Goal: Task Accomplishment & Management: Complete application form

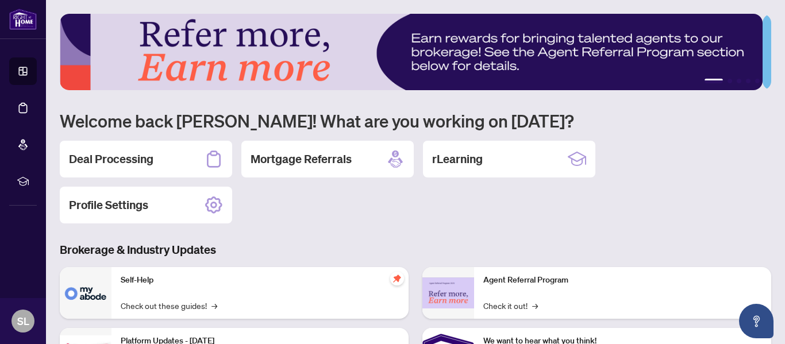
scroll to position [57, 0]
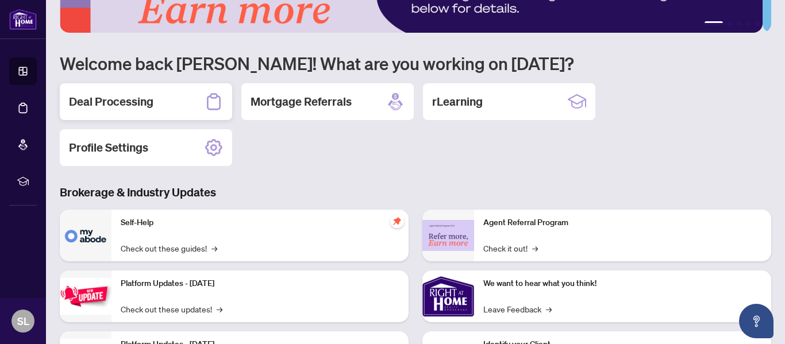
click at [119, 96] on h2 "Deal Processing" at bounding box center [111, 102] width 84 height 16
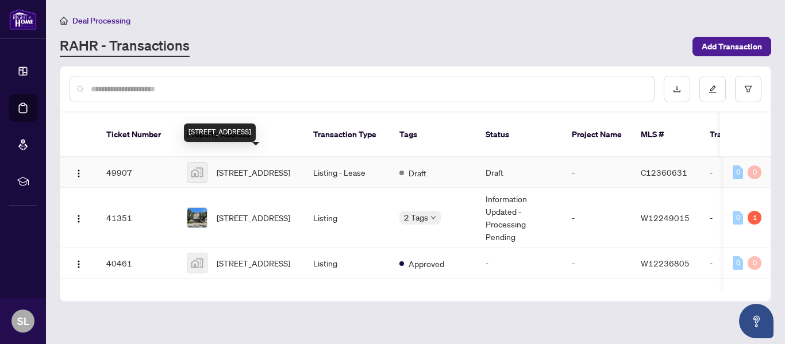
click at [249, 166] on span "1702-633 Bay Street #1702, Toronto, ON, Canada" at bounding box center [254, 172] width 74 height 13
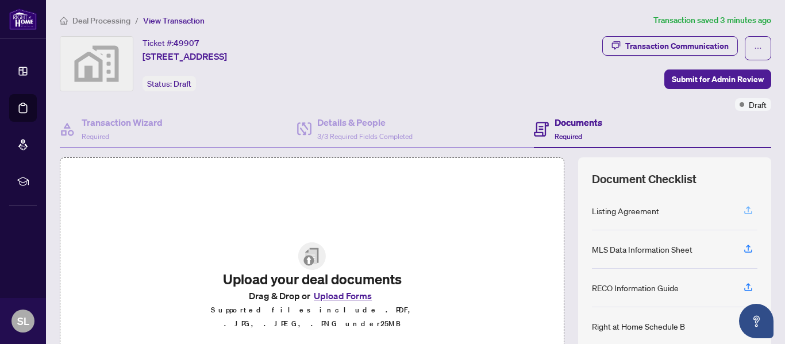
click at [743, 208] on icon "button" at bounding box center [748, 210] width 10 height 10
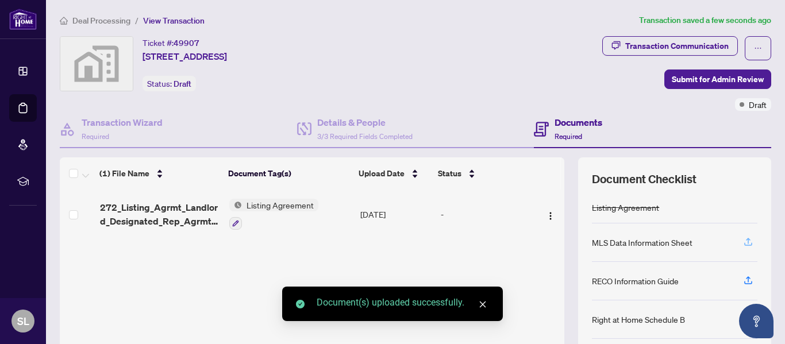
click at [743, 241] on icon "button" at bounding box center [748, 242] width 10 height 10
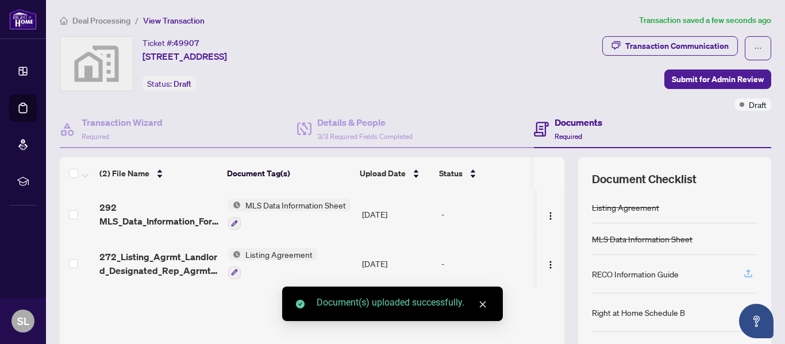
click at [743, 273] on icon "button" at bounding box center [748, 273] width 10 height 10
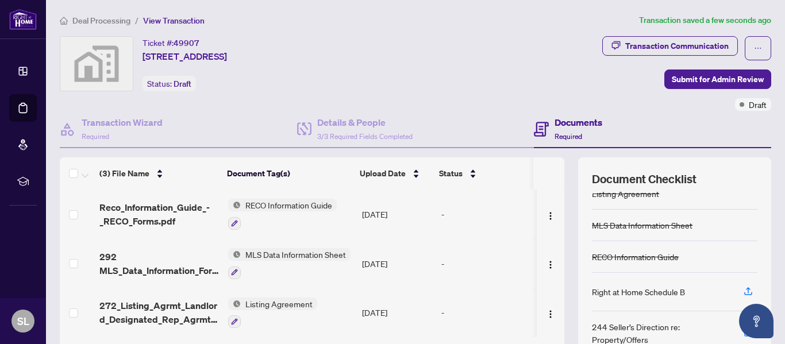
scroll to position [16, 0]
click at [743, 289] on icon "button" at bounding box center [748, 289] width 10 height 10
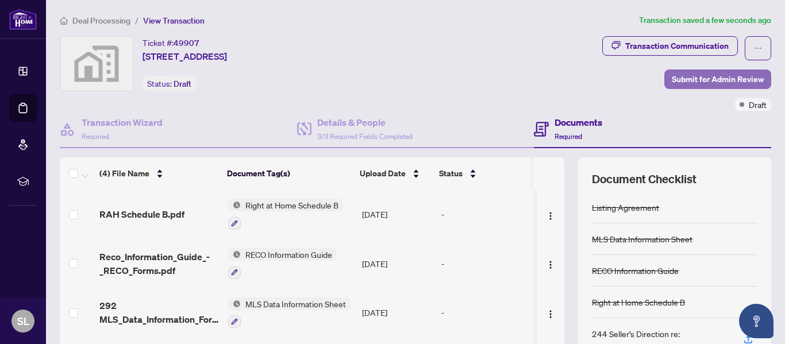
click at [690, 78] on span "Submit for Admin Review" at bounding box center [717, 79] width 92 height 18
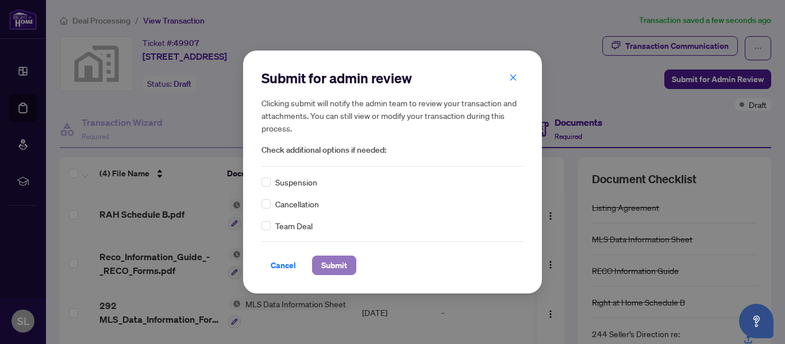
click at [343, 258] on span "Submit" at bounding box center [334, 265] width 26 height 18
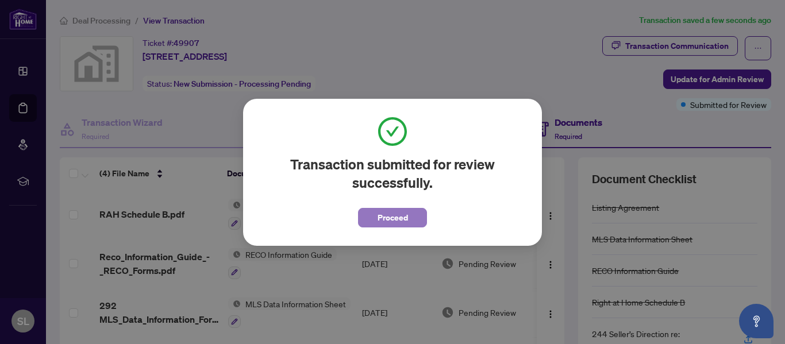
click at [404, 214] on span "Proceed" at bounding box center [392, 217] width 30 height 18
